Goal: Find specific page/section: Find specific page/section

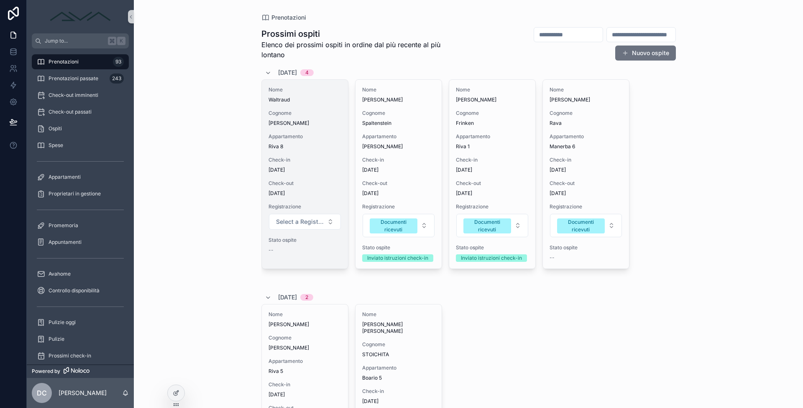
click at [326, 135] on span "Appartamento" at bounding box center [304, 136] width 73 height 7
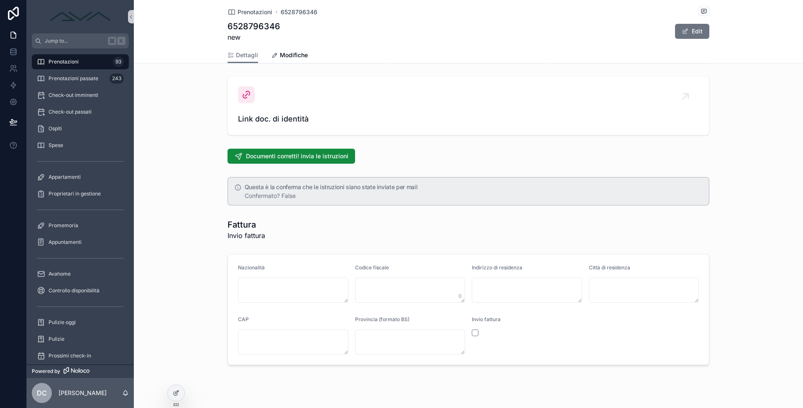
scroll to position [902, 0]
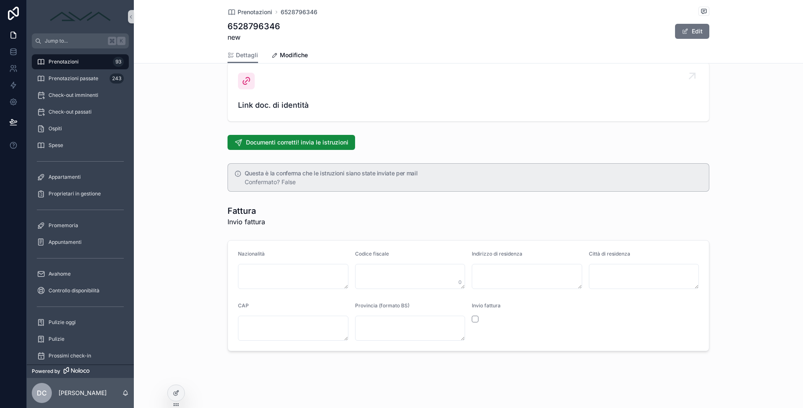
click at [286, 106] on span "Link doc. di identità" at bounding box center [468, 105] width 461 height 12
click at [278, 98] on div "Link doc. di identità" at bounding box center [468, 92] width 461 height 38
click at [259, 88] on div "Link doc. di identità" at bounding box center [468, 92] width 461 height 38
click at [252, 119] on link "Link doc. di identità" at bounding box center [468, 92] width 481 height 59
click at [78, 62] on span "Prenotazioni" at bounding box center [63, 62] width 30 height 7
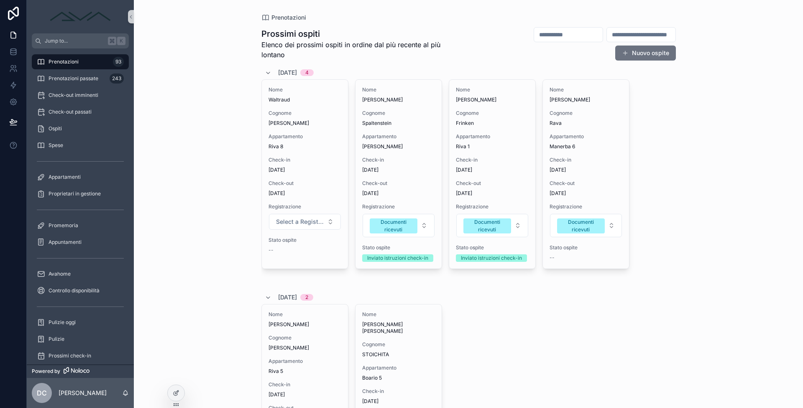
click at [184, 1] on div "Prenotazioni Prossimi ospiti Elenco dei prossimi ospiti in ordine dal più recen…" at bounding box center [468, 204] width 669 height 408
